Goal: Transaction & Acquisition: Purchase product/service

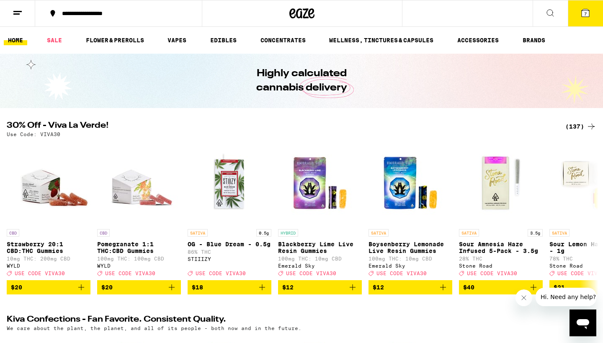
click at [577, 122] on div "(137)" at bounding box center [581, 127] width 31 height 10
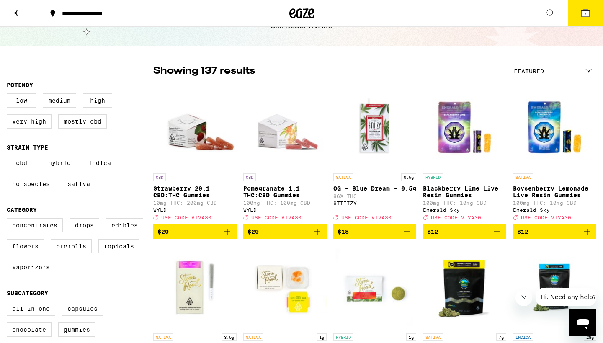
scroll to position [49, 0]
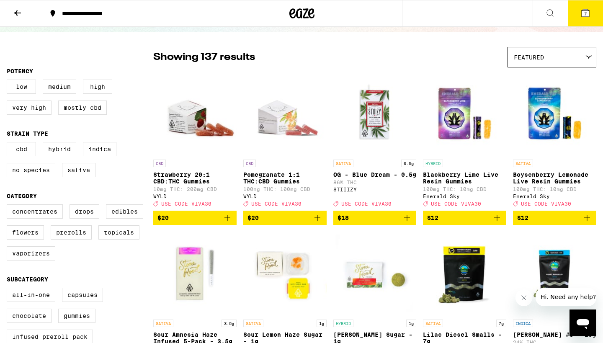
click at [127, 209] on fieldset "Category Concentrates Drops Edibles Flowers Prerolls Topicals Vaporizers" at bounding box center [80, 230] width 147 height 75
click at [125, 217] on label "Edibles" at bounding box center [124, 211] width 37 height 14
click at [9, 206] on input "Edibles" at bounding box center [8, 206] width 0 height 0
checkbox input "true"
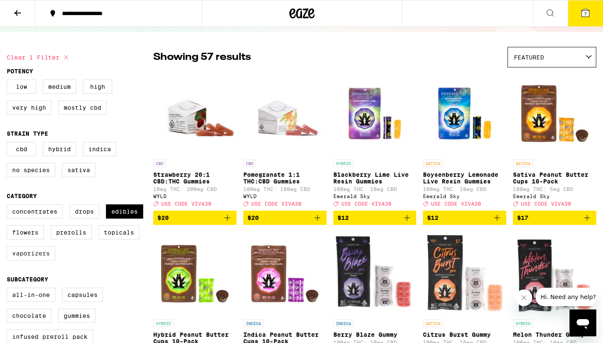
click at [34, 260] on label "Vaporizers" at bounding box center [31, 253] width 49 height 14
click at [9, 206] on input "Vaporizers" at bounding box center [8, 206] width 0 height 0
checkbox input "true"
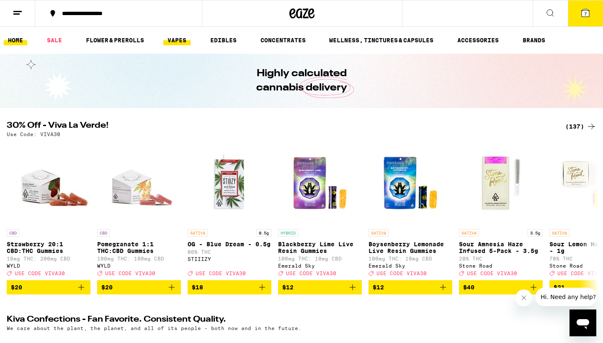
click at [180, 43] on link "VAPES" at bounding box center [176, 40] width 27 height 10
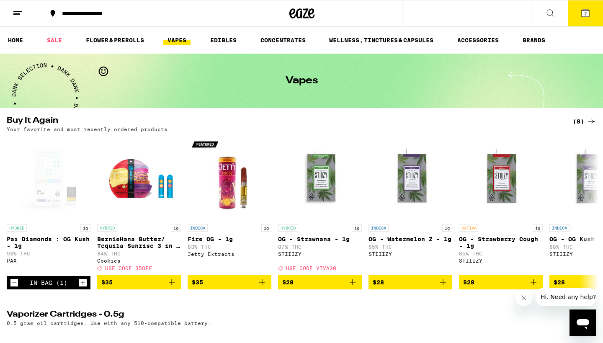
click at [583, 14] on icon at bounding box center [586, 13] width 8 height 8
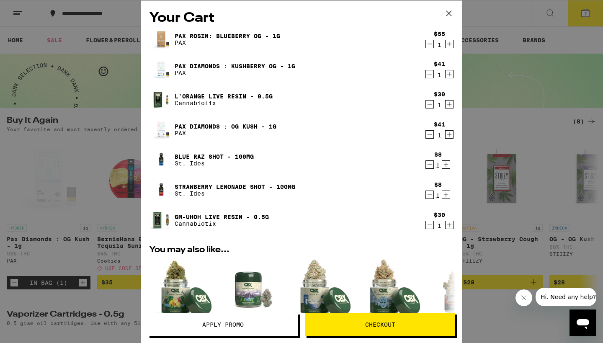
click at [561, 103] on div "Your Cart PAX Rosin: Blueberry OG - 1g PAX $55 1 Pax Diamonds : Kushberry OG - …" at bounding box center [301, 171] width 603 height 343
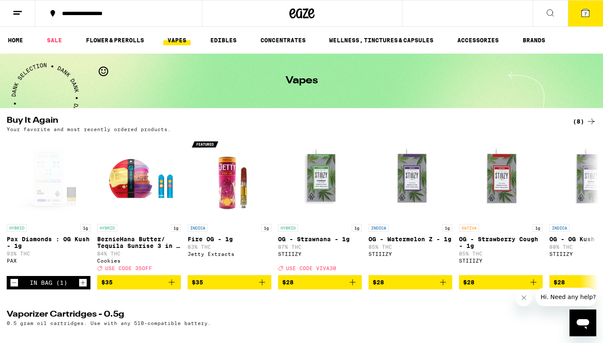
click at [585, 11] on icon at bounding box center [586, 13] width 8 height 8
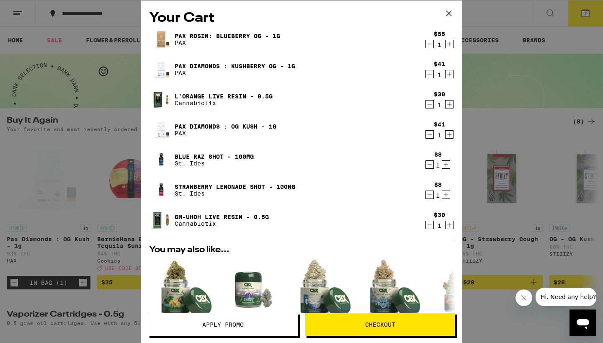
click at [451, 12] on icon at bounding box center [449, 13] width 13 height 13
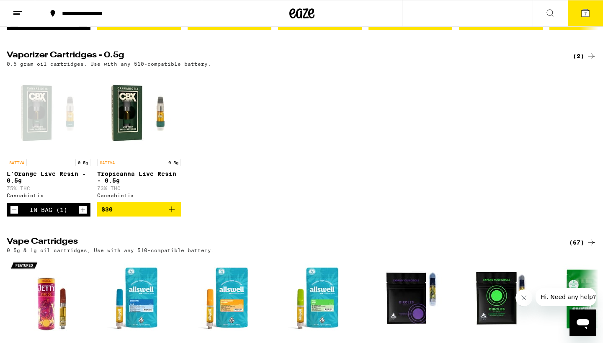
scroll to position [269, 0]
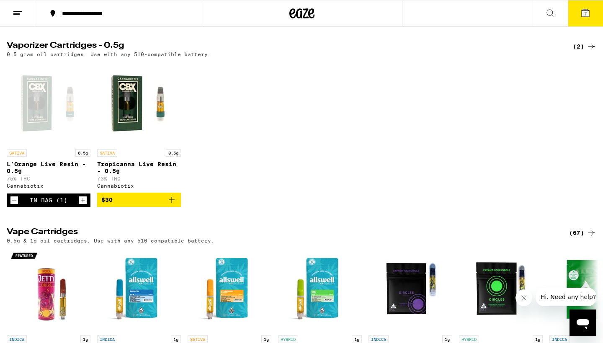
click at [172, 203] on icon "Add to bag" at bounding box center [172, 200] width 6 height 6
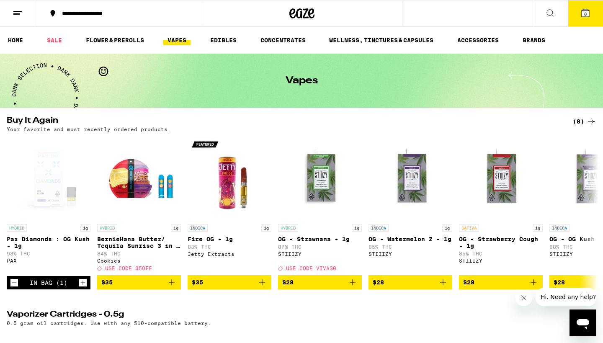
scroll to position [0, 0]
click at [229, 43] on link "EDIBLES" at bounding box center [223, 40] width 35 height 10
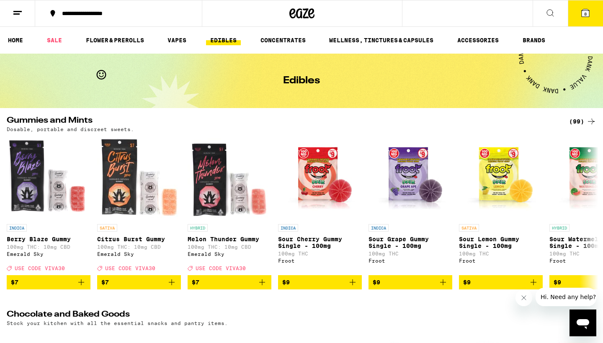
click at [226, 40] on link "EDIBLES" at bounding box center [223, 40] width 35 height 10
click at [575, 122] on div "(99)" at bounding box center [582, 121] width 27 height 10
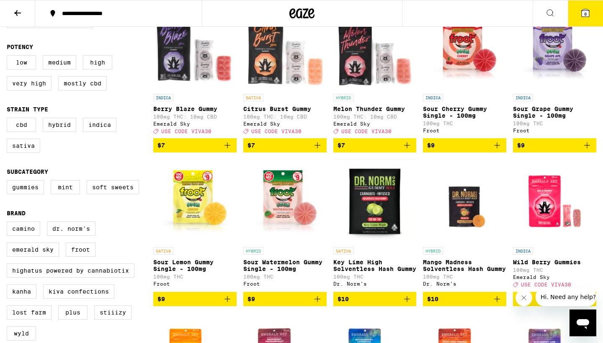
scroll to position [144, 0]
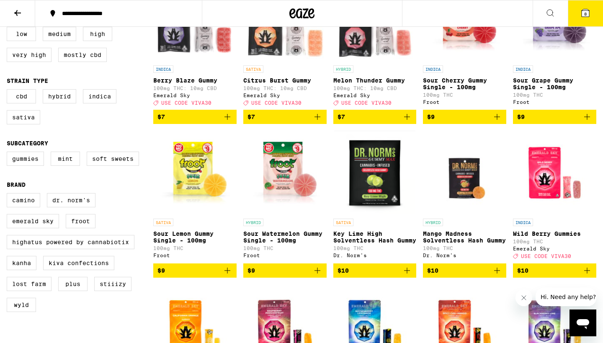
click at [498, 276] on icon "Add to bag" at bounding box center [497, 271] width 10 height 10
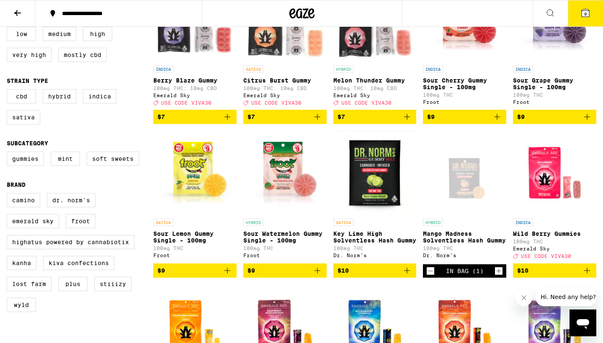
click at [414, 278] on button "$10" at bounding box center [375, 271] width 83 height 14
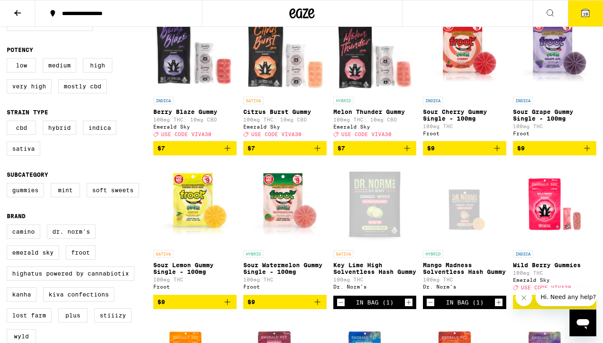
scroll to position [112, 0]
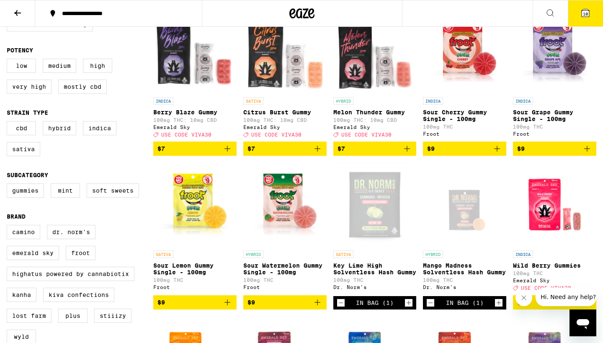
click at [498, 152] on icon "Add to bag" at bounding box center [497, 149] width 10 height 10
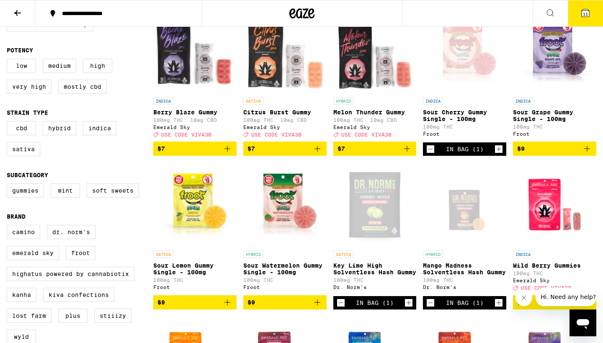
click at [587, 153] on icon "Add to bag" at bounding box center [587, 149] width 10 height 10
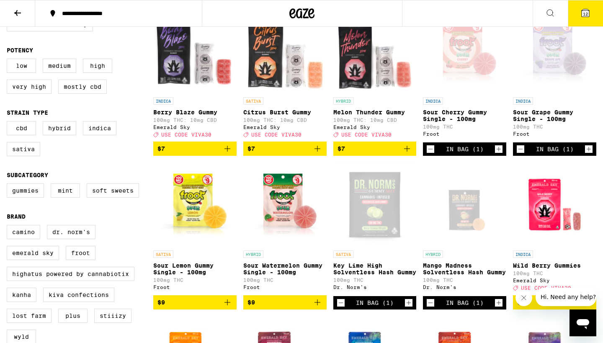
click at [227, 308] on icon "Add to bag" at bounding box center [227, 302] width 10 height 10
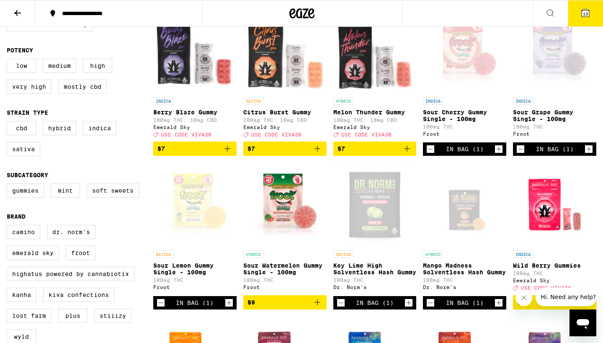
click at [318, 308] on icon "Add to bag" at bounding box center [318, 302] width 10 height 10
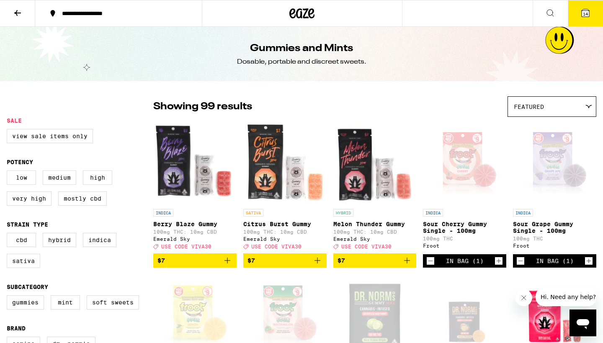
scroll to position [0, 0]
click at [19, 12] on icon at bounding box center [17, 13] width 7 height 6
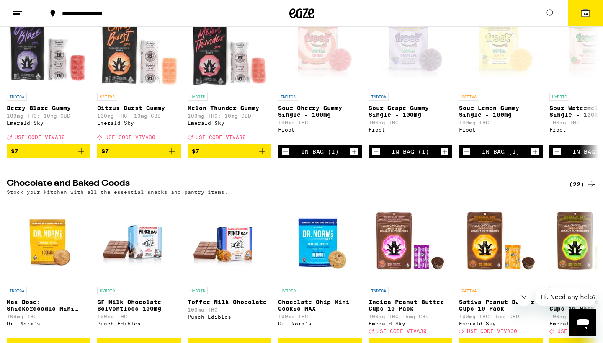
scroll to position [157, 0]
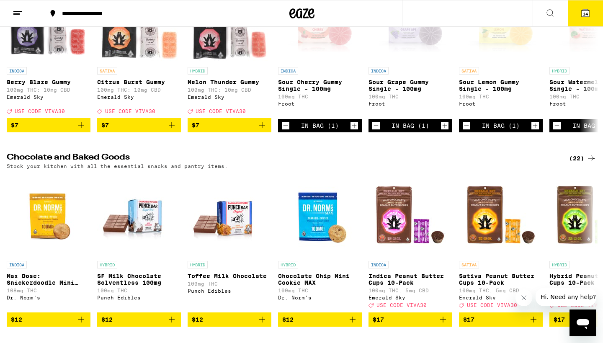
click at [577, 163] on div "(22)" at bounding box center [582, 158] width 27 height 10
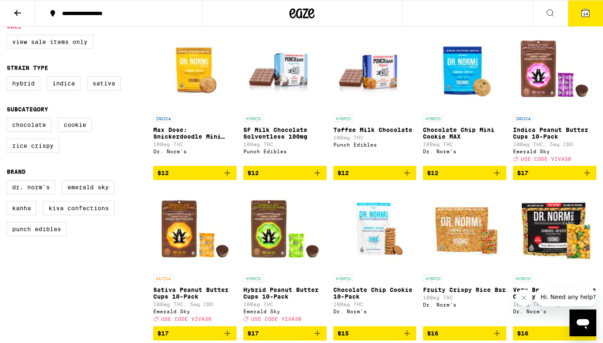
scroll to position [98, 0]
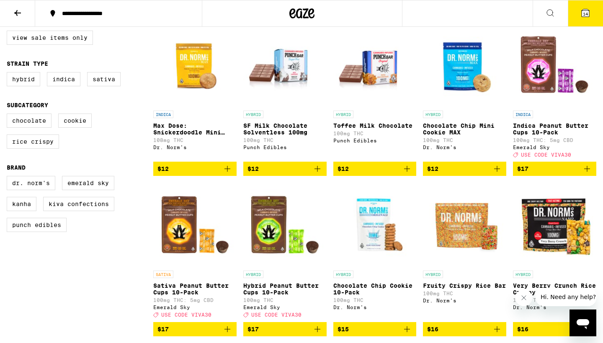
click at [497, 172] on icon "Add to bag" at bounding box center [497, 169] width 6 height 6
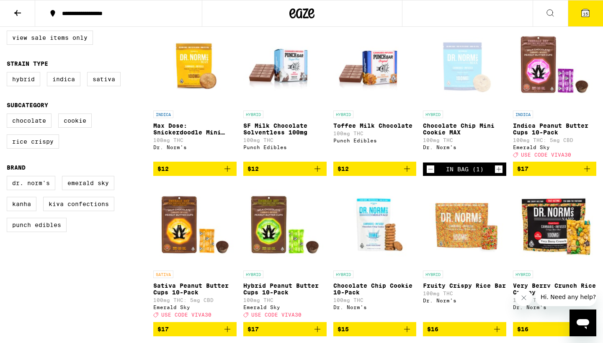
click at [229, 174] on icon "Add to bag" at bounding box center [227, 169] width 10 height 10
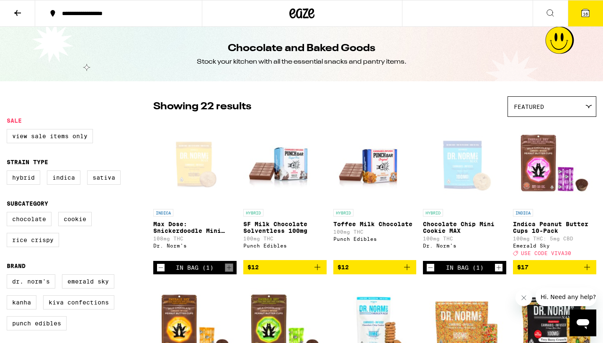
scroll to position [0, 0]
click at [584, 8] on icon at bounding box center [586, 13] width 10 height 10
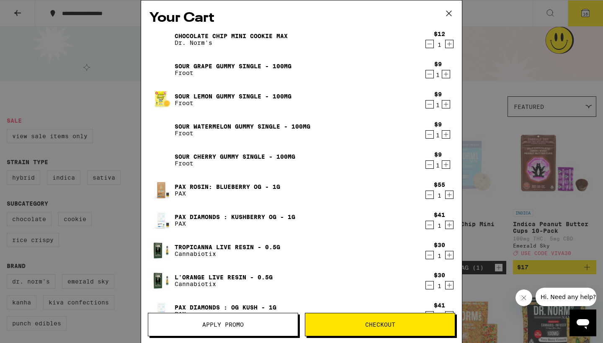
click at [448, 11] on icon at bounding box center [449, 13] width 13 height 13
